Goal: Find specific page/section: Find specific page/section

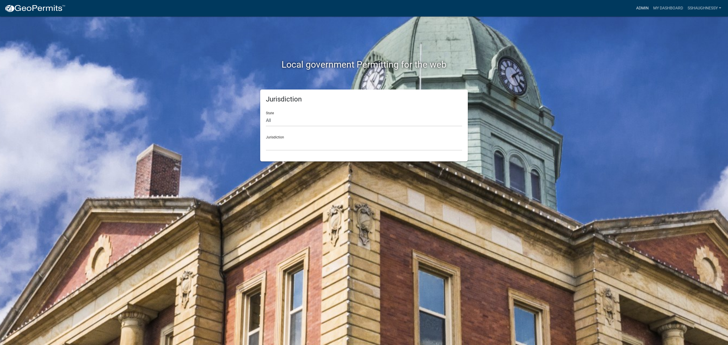
click at [638, 7] on link "Admin" at bounding box center [642, 8] width 17 height 11
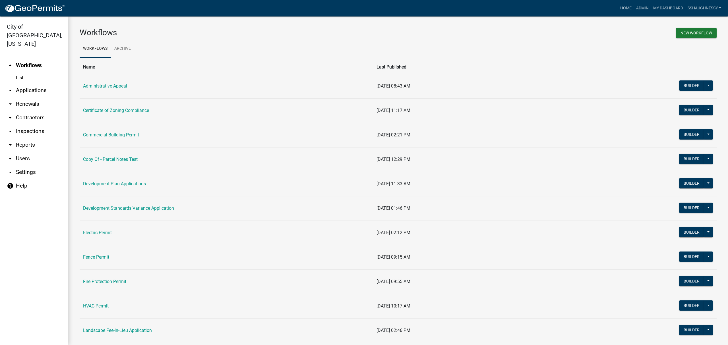
click at [90, 133] on link "Commercial Building Permit" at bounding box center [111, 134] width 56 height 5
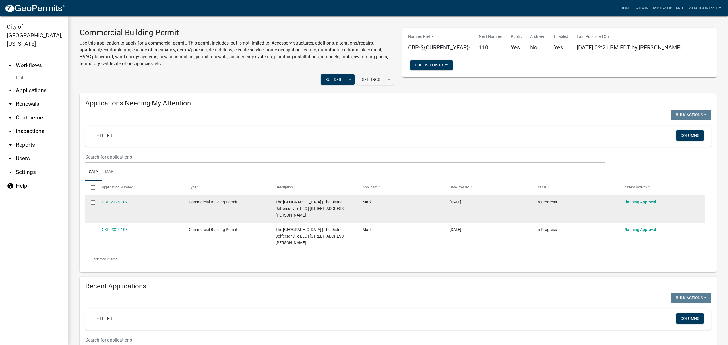
scroll to position [76, 0]
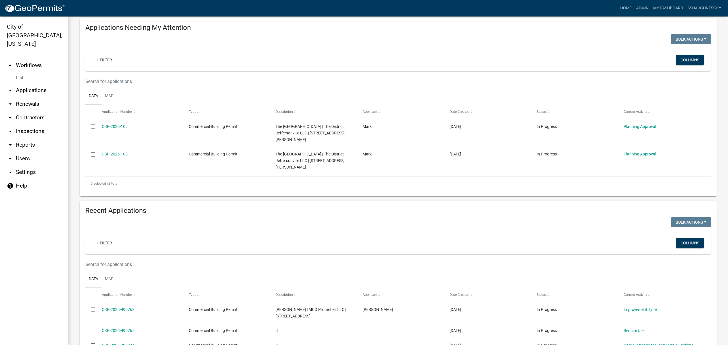
click at [126, 259] on input "text" at bounding box center [345, 265] width 520 height 12
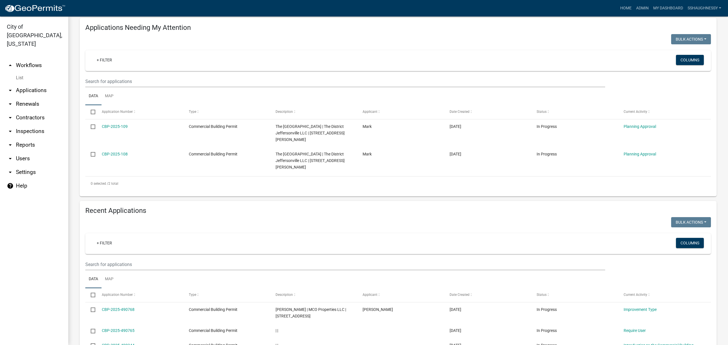
click at [123, 270] on ul "Data Map" at bounding box center [398, 279] width 626 height 18
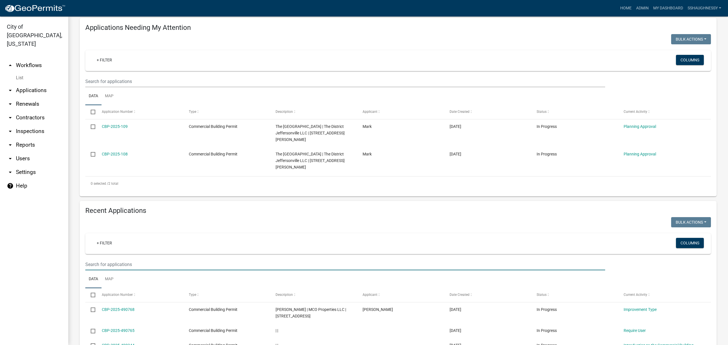
click at [123, 259] on input "text" at bounding box center [345, 265] width 520 height 12
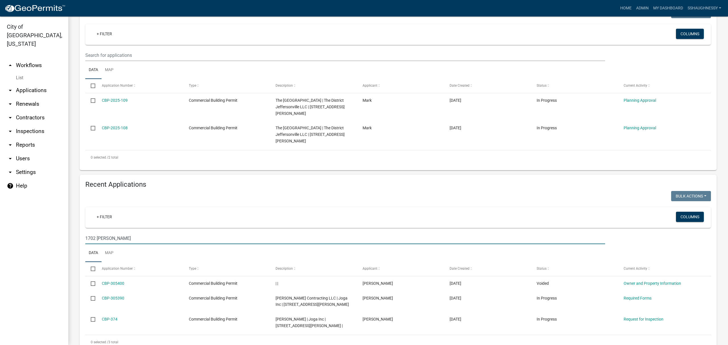
scroll to position [110, 0]
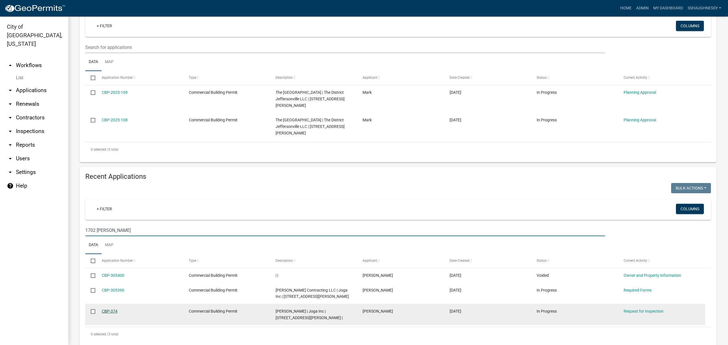
type input "1702 allison"
click at [113, 309] on link "CBP-374" at bounding box center [110, 311] width 16 height 5
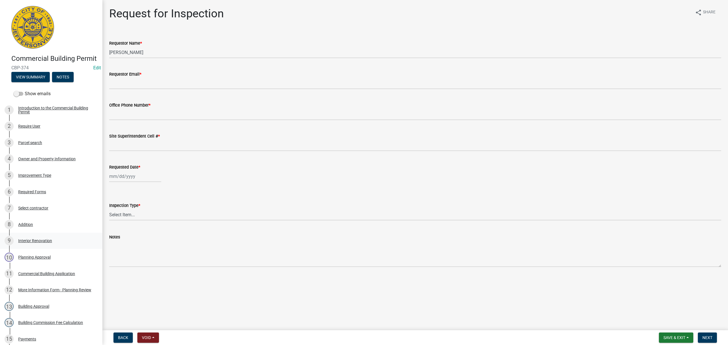
scroll to position [152, 0]
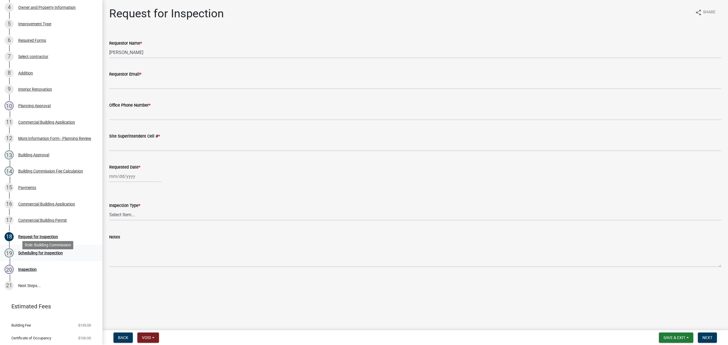
click at [70, 258] on div "19 Scheduling for Inspection" at bounding box center [49, 253] width 89 height 9
click at [61, 274] on div "20 Inspection" at bounding box center [49, 269] width 89 height 9
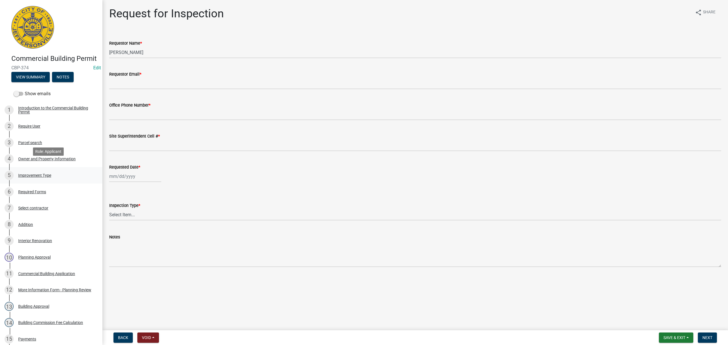
scroll to position [38, 0]
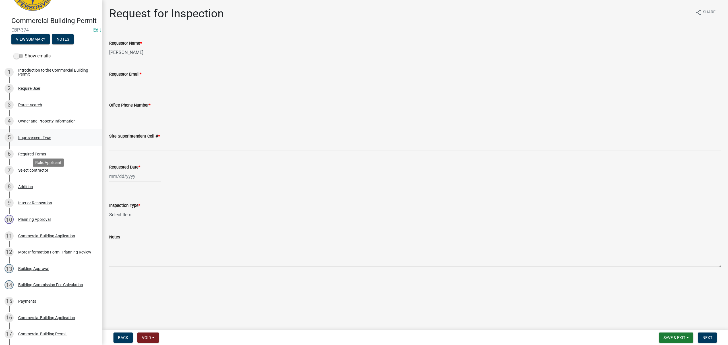
click at [46, 175] on div "7 Select contractor" at bounding box center [49, 170] width 89 height 9
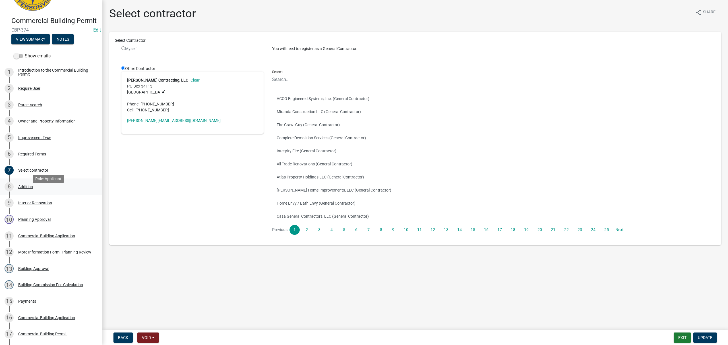
click at [45, 191] on div "8 Addition" at bounding box center [49, 186] width 89 height 9
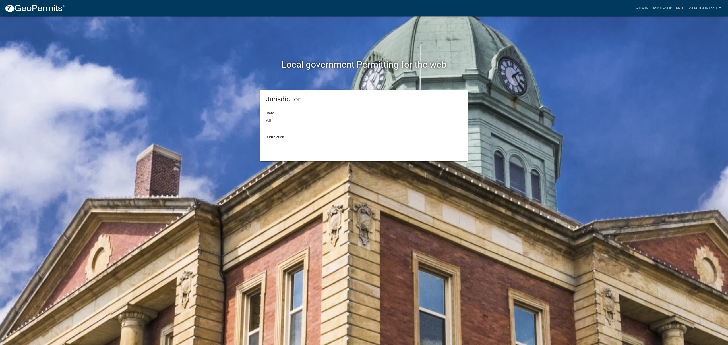
click at [638, 14] on nav "more_horiz Admin My Dashboard sshaughnessy Admin Account Logout" at bounding box center [364, 8] width 728 height 16
click at [637, 7] on link "Admin" at bounding box center [642, 8] width 17 height 11
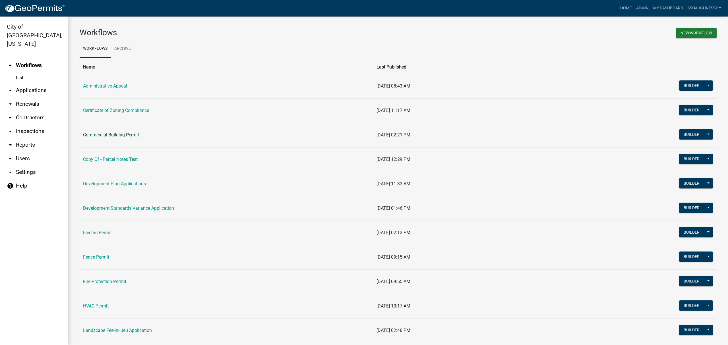
click at [115, 134] on link "Commercial Building Permit" at bounding box center [111, 134] width 56 height 5
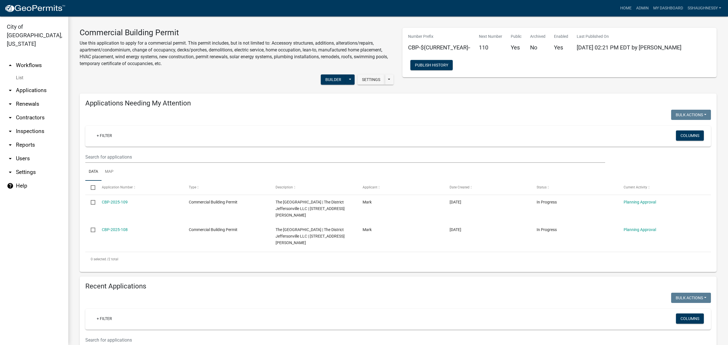
scroll to position [114, 0]
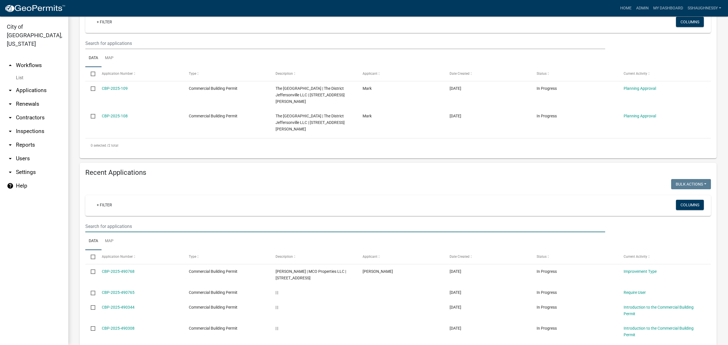
drag, startPoint x: 126, startPoint y: 213, endPoint x: 123, endPoint y: 211, distance: 3.7
click at [126, 221] on input "text" at bounding box center [345, 227] width 520 height 12
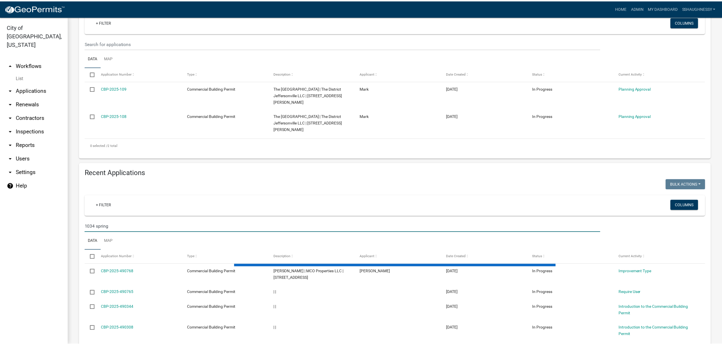
scroll to position [74, 0]
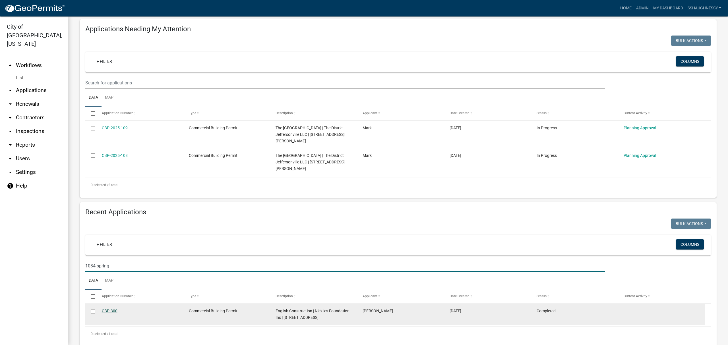
type input "1034 spring"
click at [106, 309] on link "CBP-300" at bounding box center [110, 311] width 16 height 5
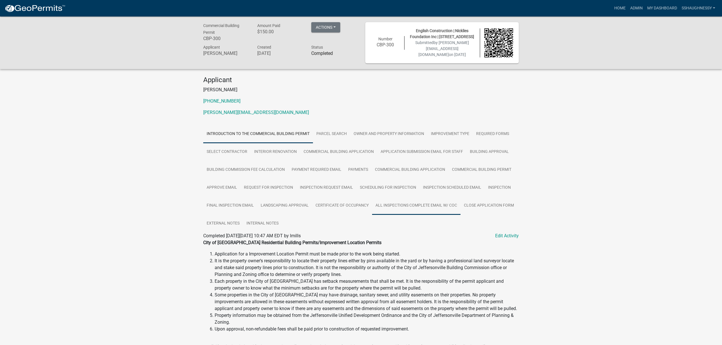
click at [418, 209] on link "All Inspections Complete Email W/ COC" at bounding box center [416, 206] width 88 height 18
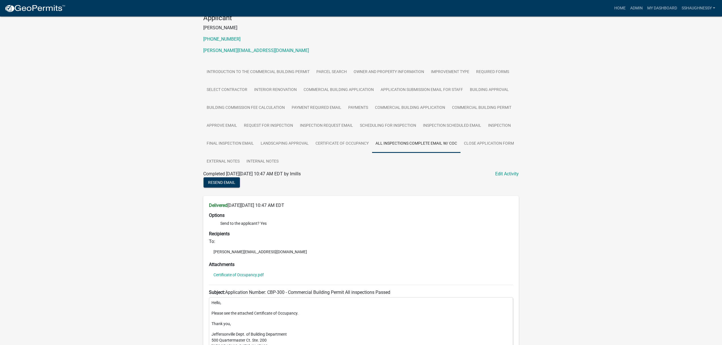
scroll to position [76, 0]
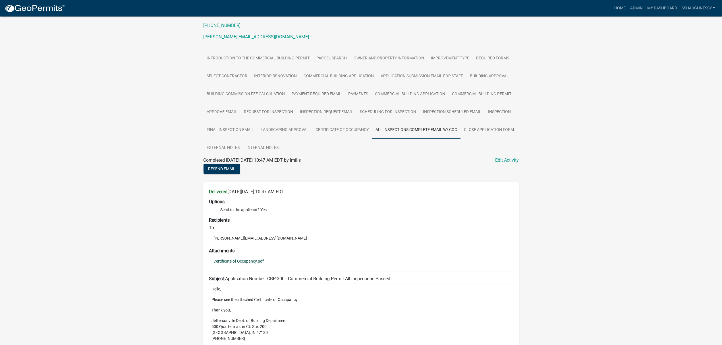
click at [230, 263] on link "Certificate of Occupancy.pdf" at bounding box center [239, 261] width 50 height 4
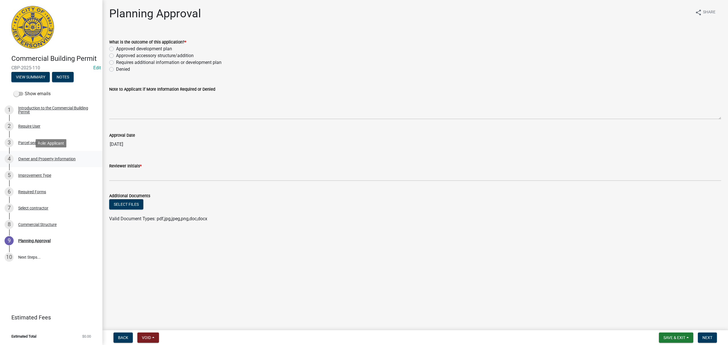
click at [61, 154] on div "4 Owner and Property Information" at bounding box center [49, 158] width 89 height 9
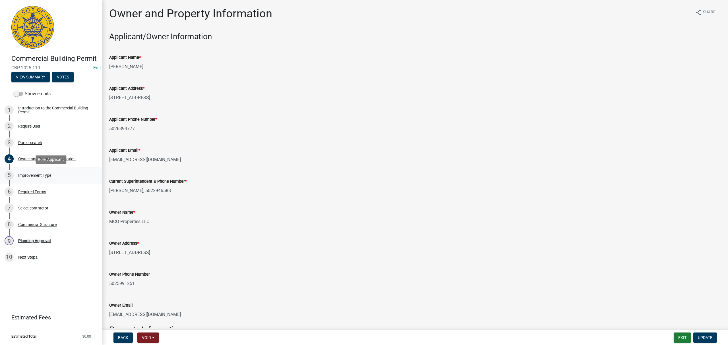
click at [59, 169] on link "5 Improvement Type" at bounding box center [51, 175] width 102 height 16
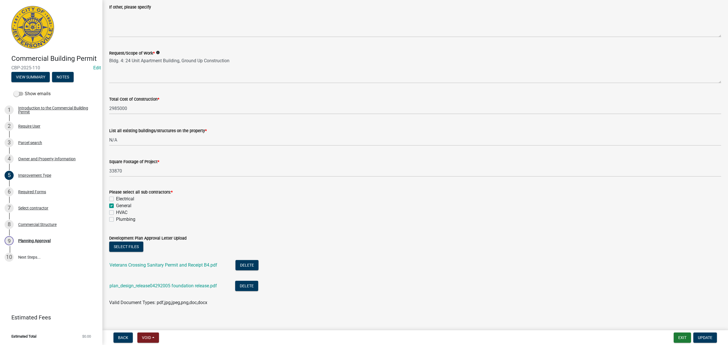
scroll to position [156, 0]
